Goal: Task Accomplishment & Management: Complete application form

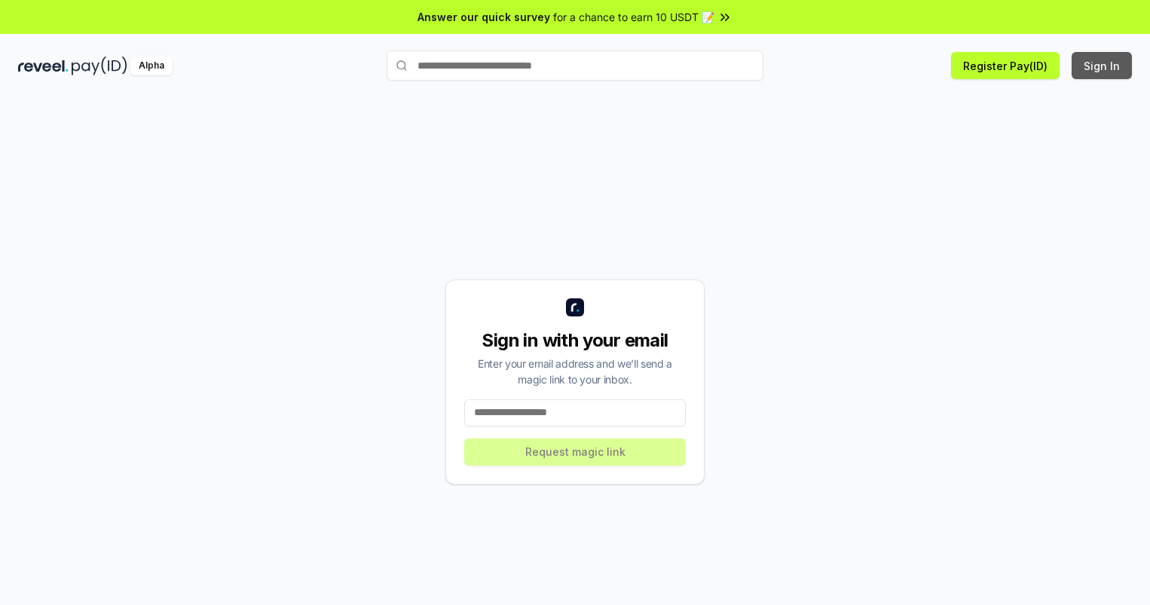
click at [1102, 66] on button "Sign In" at bounding box center [1101, 65] width 60 height 27
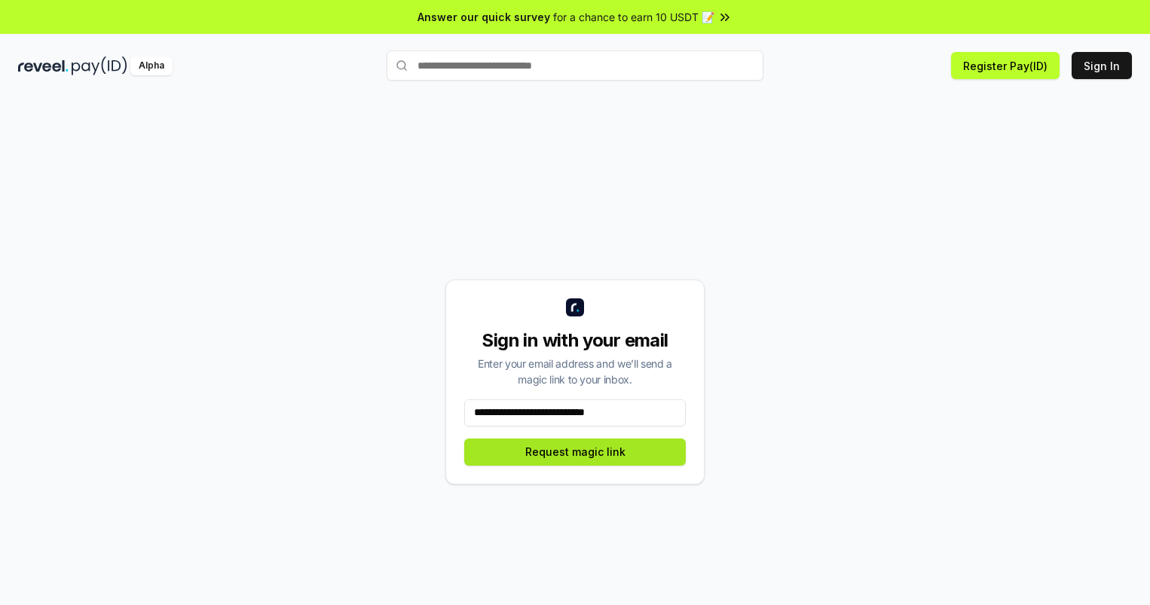
type input "**********"
click at [575, 451] on button "Request magic link" at bounding box center [575, 452] width 222 height 27
